Goal: Transaction & Acquisition: Download file/media

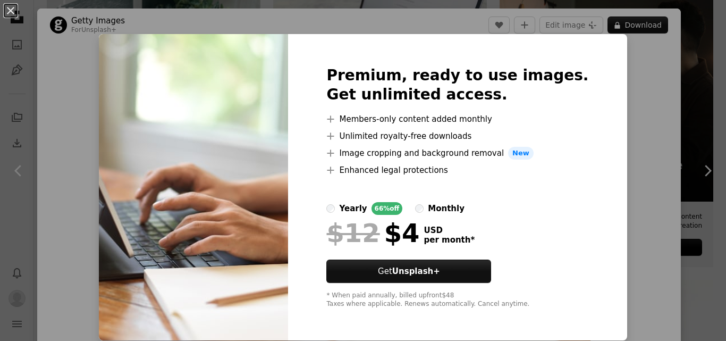
scroll to position [0, 160]
click at [630, 29] on div "An X shape Premium, ready to use images. Get unlimited access. A plus sign Memb…" at bounding box center [363, 170] width 726 height 341
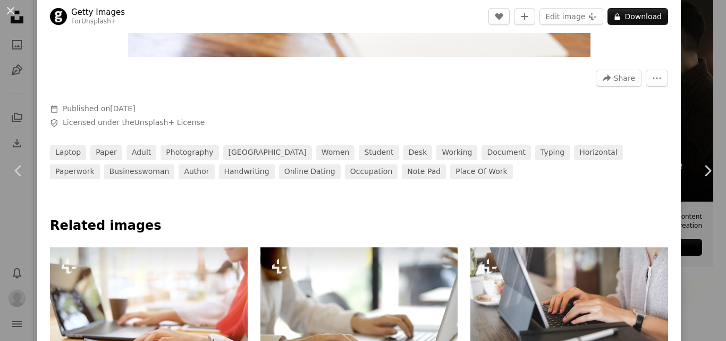
scroll to position [597, 0]
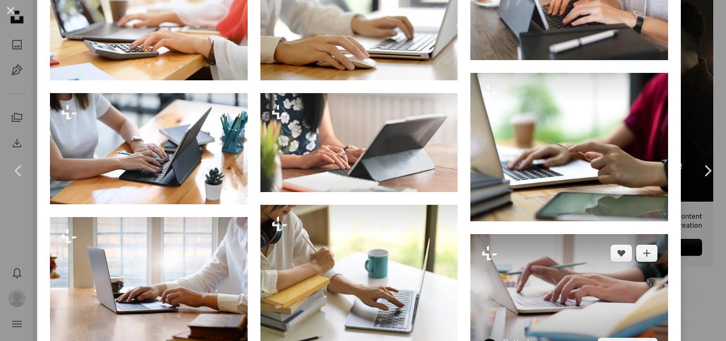
click at [583, 268] on img at bounding box center [570, 300] width 198 height 132
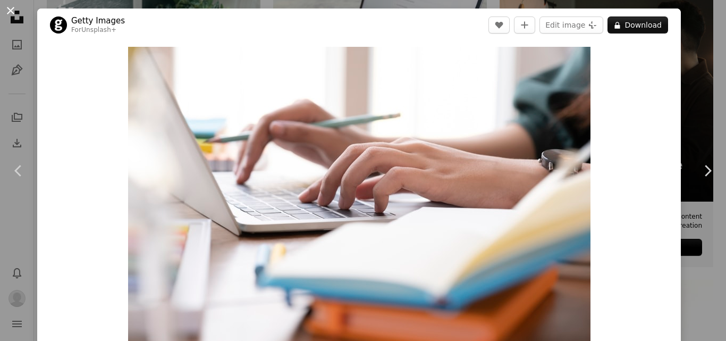
click at [10, 11] on button "An X shape" at bounding box center [10, 10] width 13 height 13
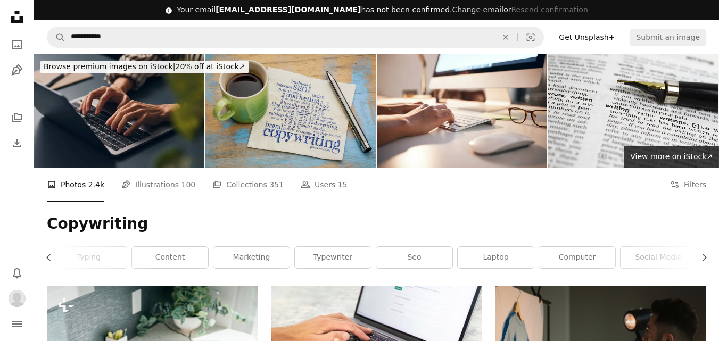
click at [336, 106] on img at bounding box center [290, 110] width 170 height 113
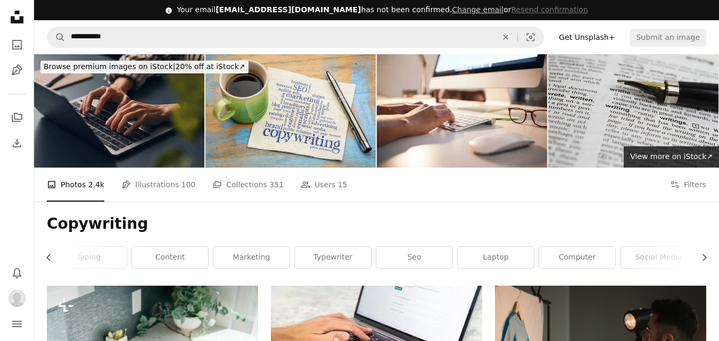
click at [594, 76] on img at bounding box center [633, 110] width 170 height 113
